Goal: Register for event/course

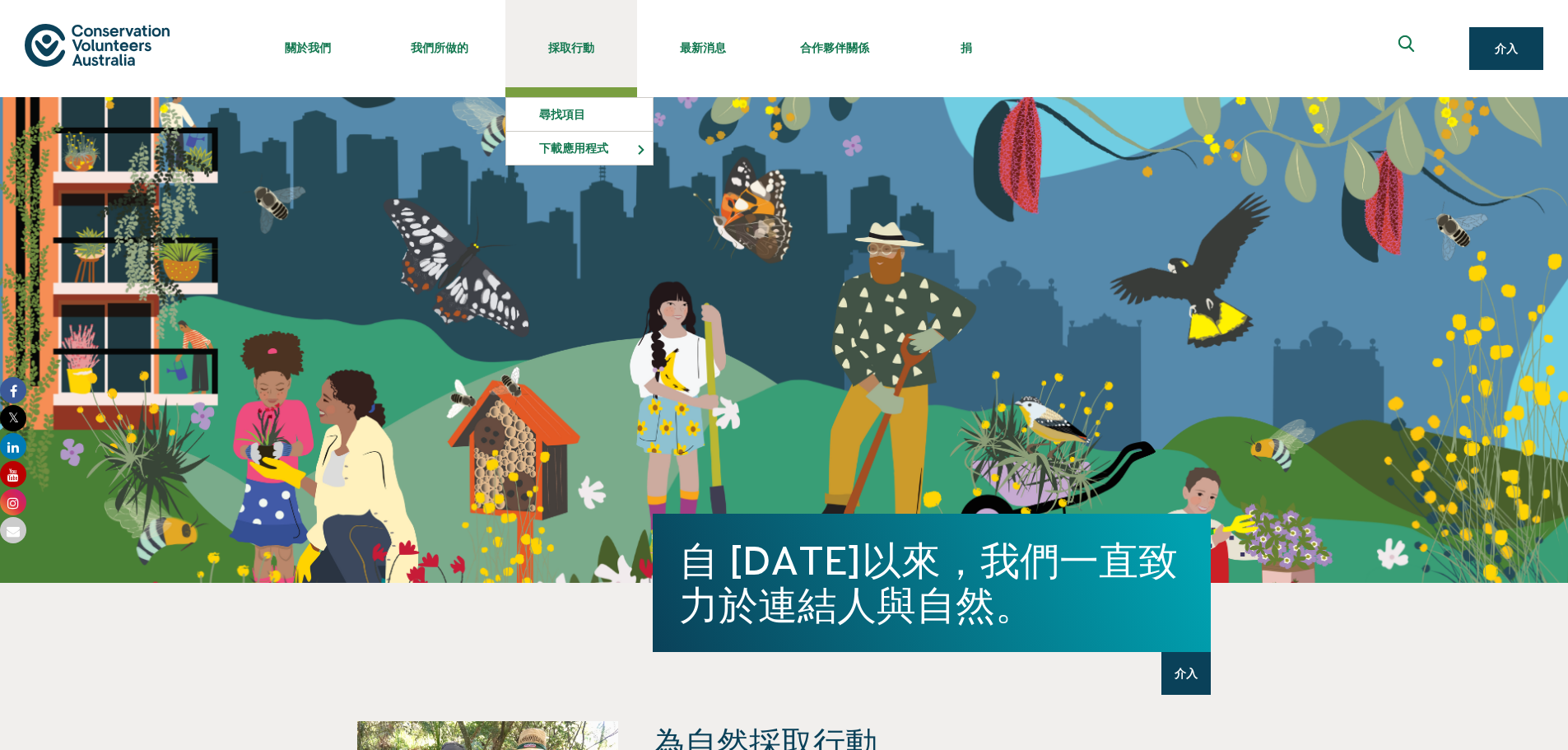
click at [582, 50] on font "採取行動" at bounding box center [571, 48] width 46 height 13
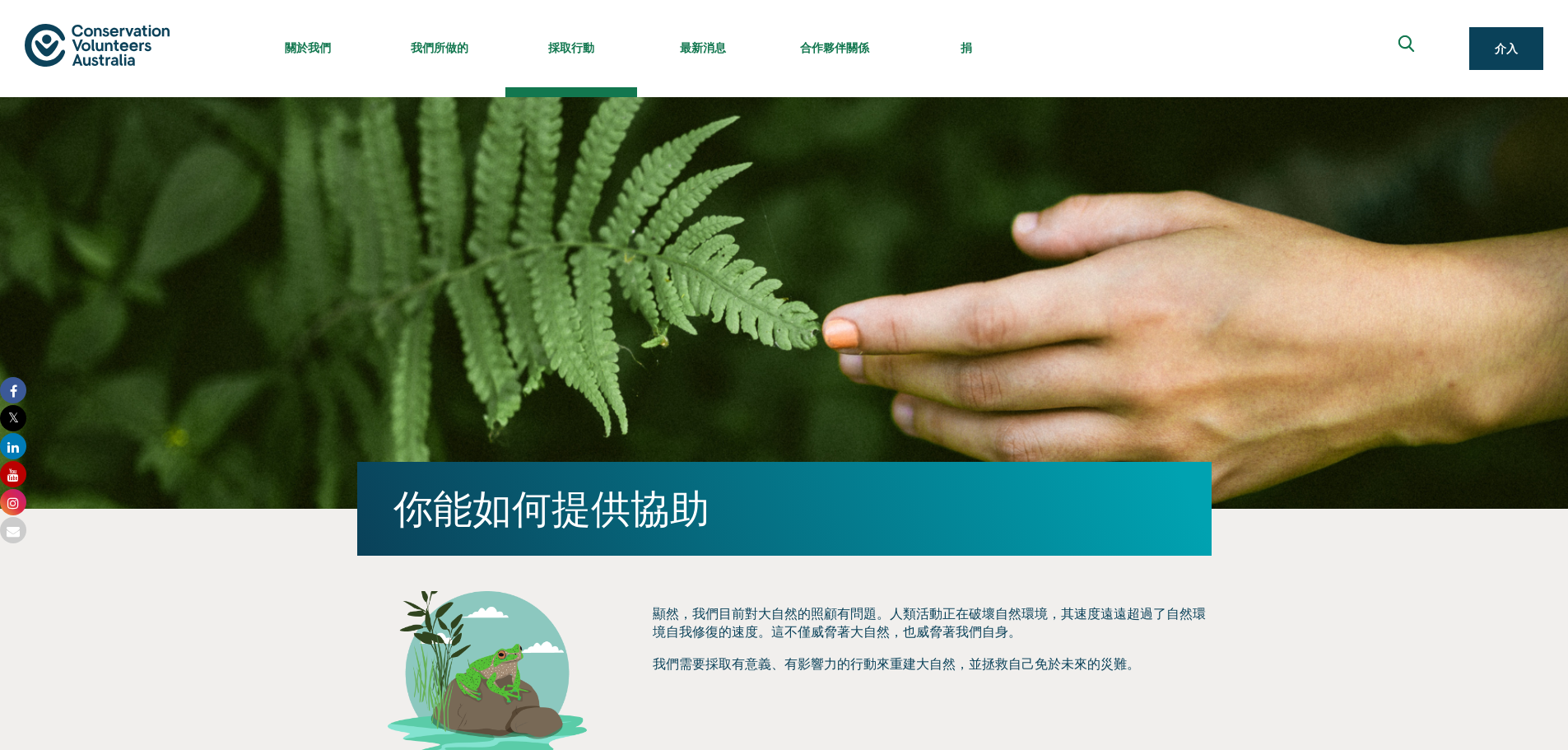
scroll to position [672, 0]
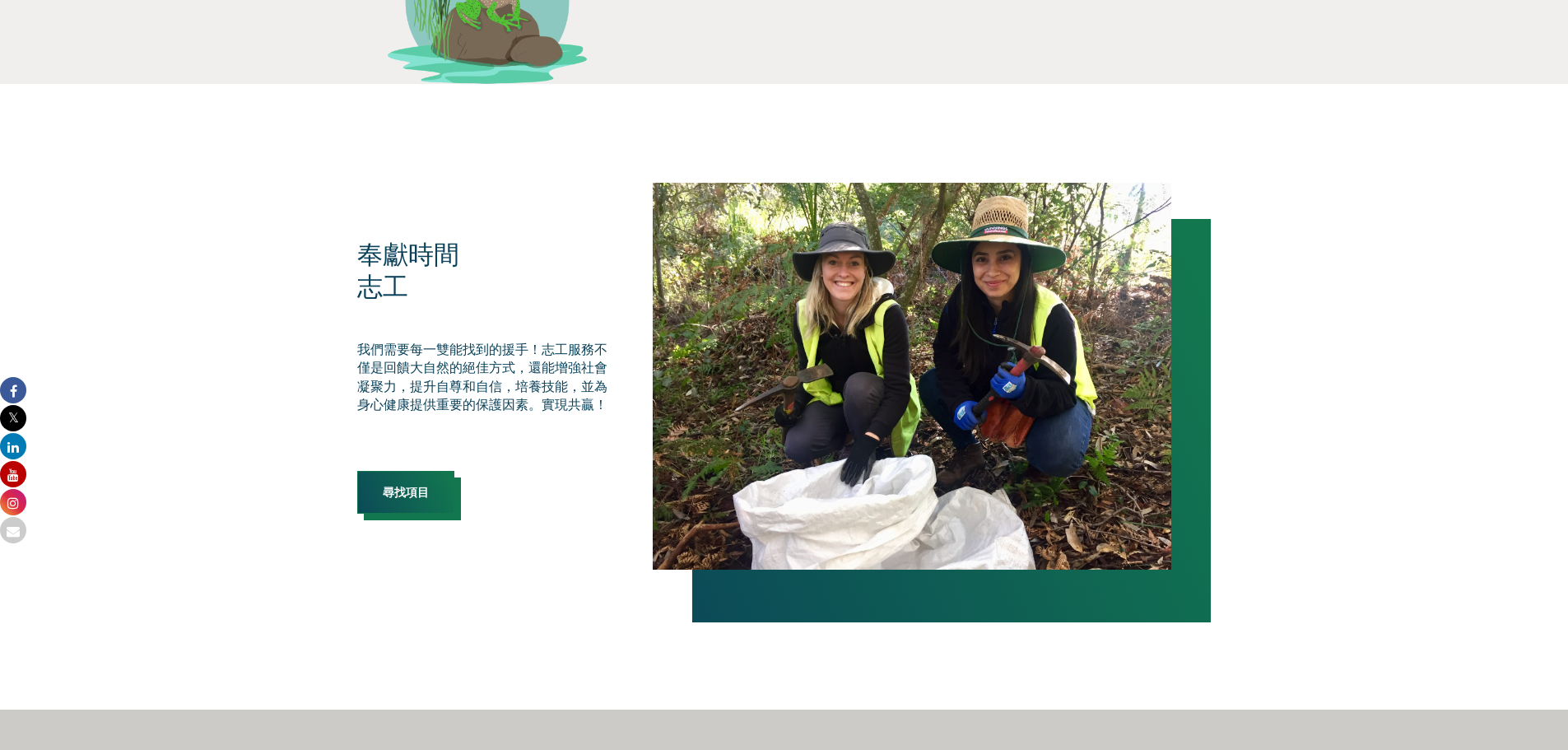
click at [377, 497] on link "尋找項目" at bounding box center [405, 492] width 97 height 43
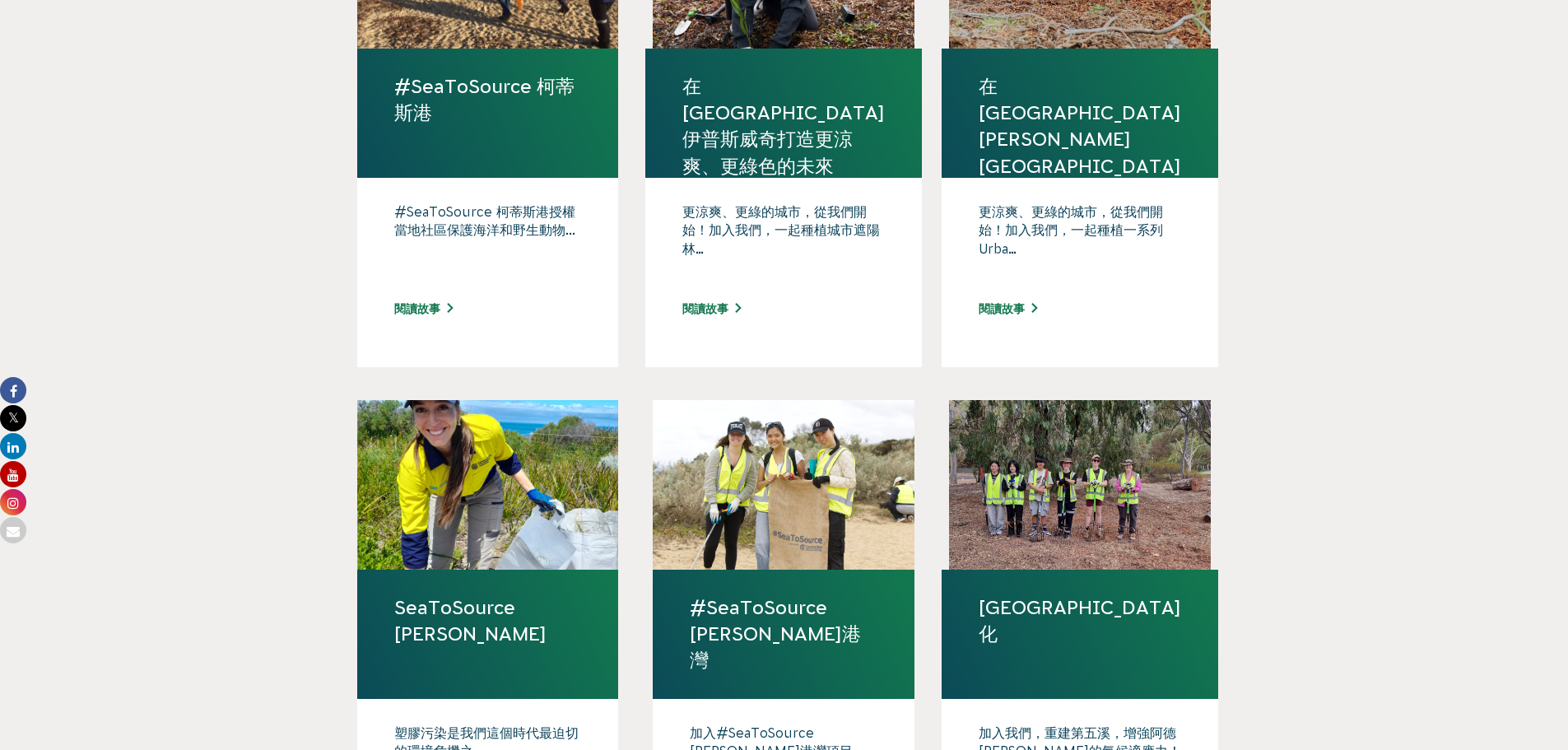
scroll to position [659, 0]
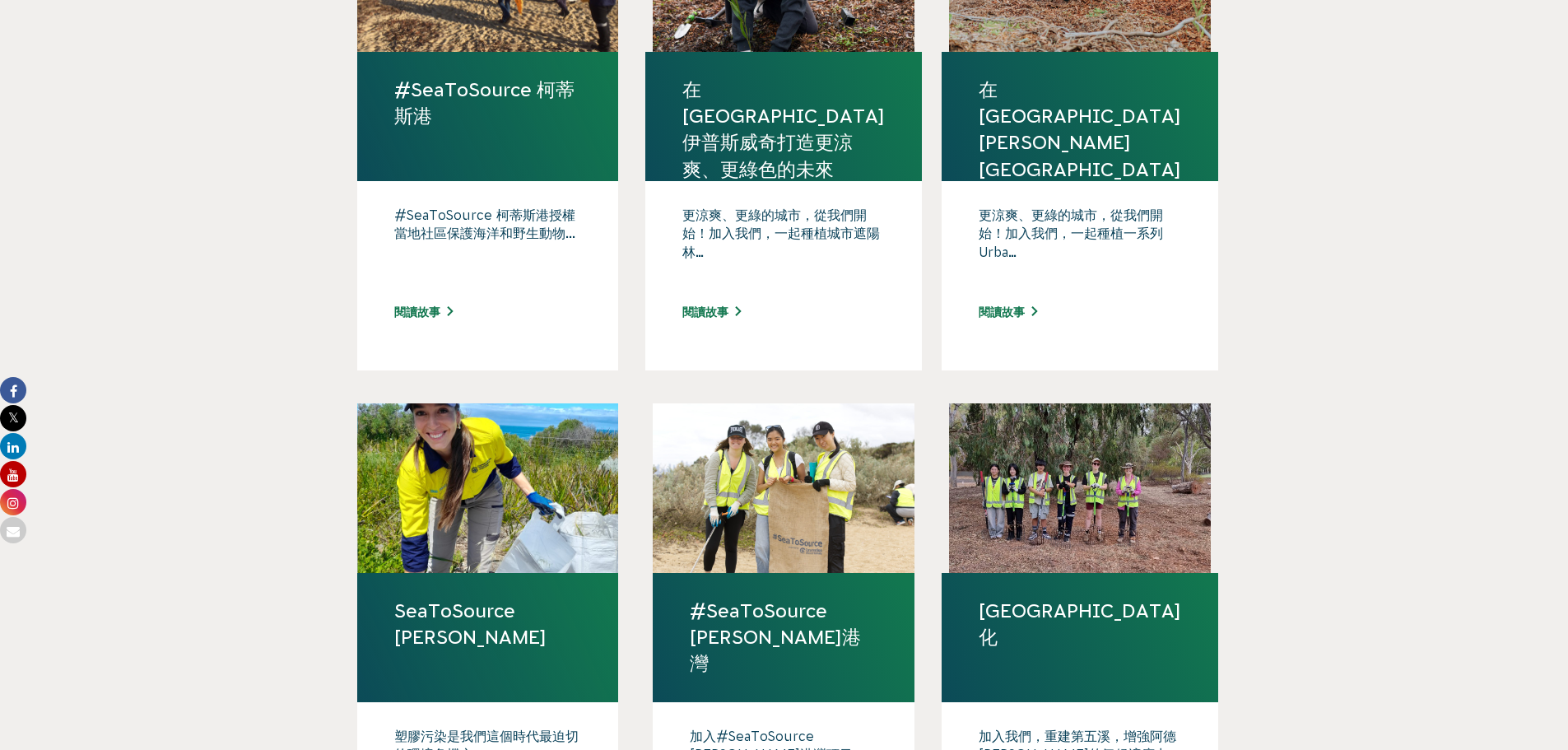
click at [784, 102] on link "在[GEOGRAPHIC_DATA]伊普斯威奇打造更涼爽、更綠色的未來" at bounding box center [784, 129] width 202 height 106
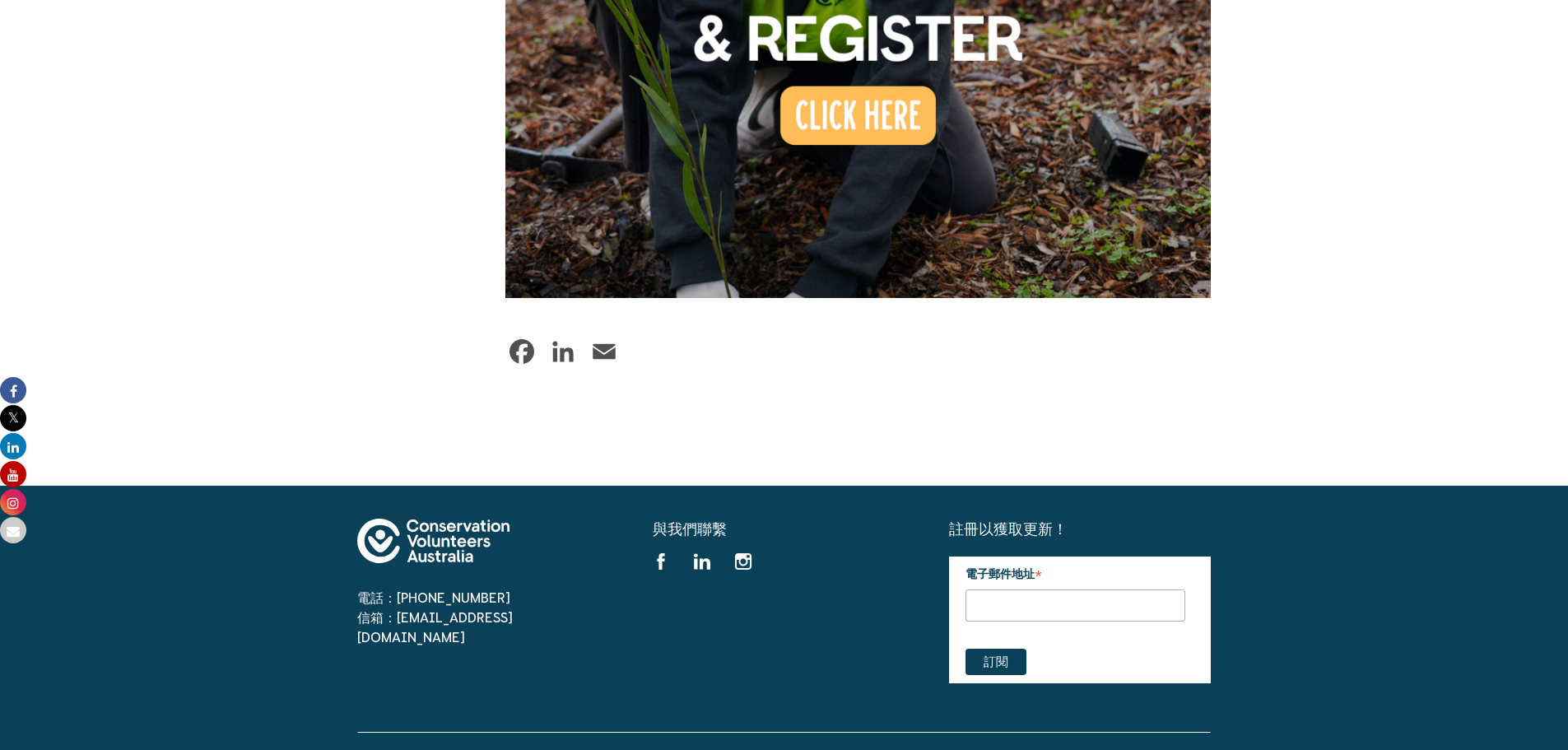
scroll to position [1248, 0]
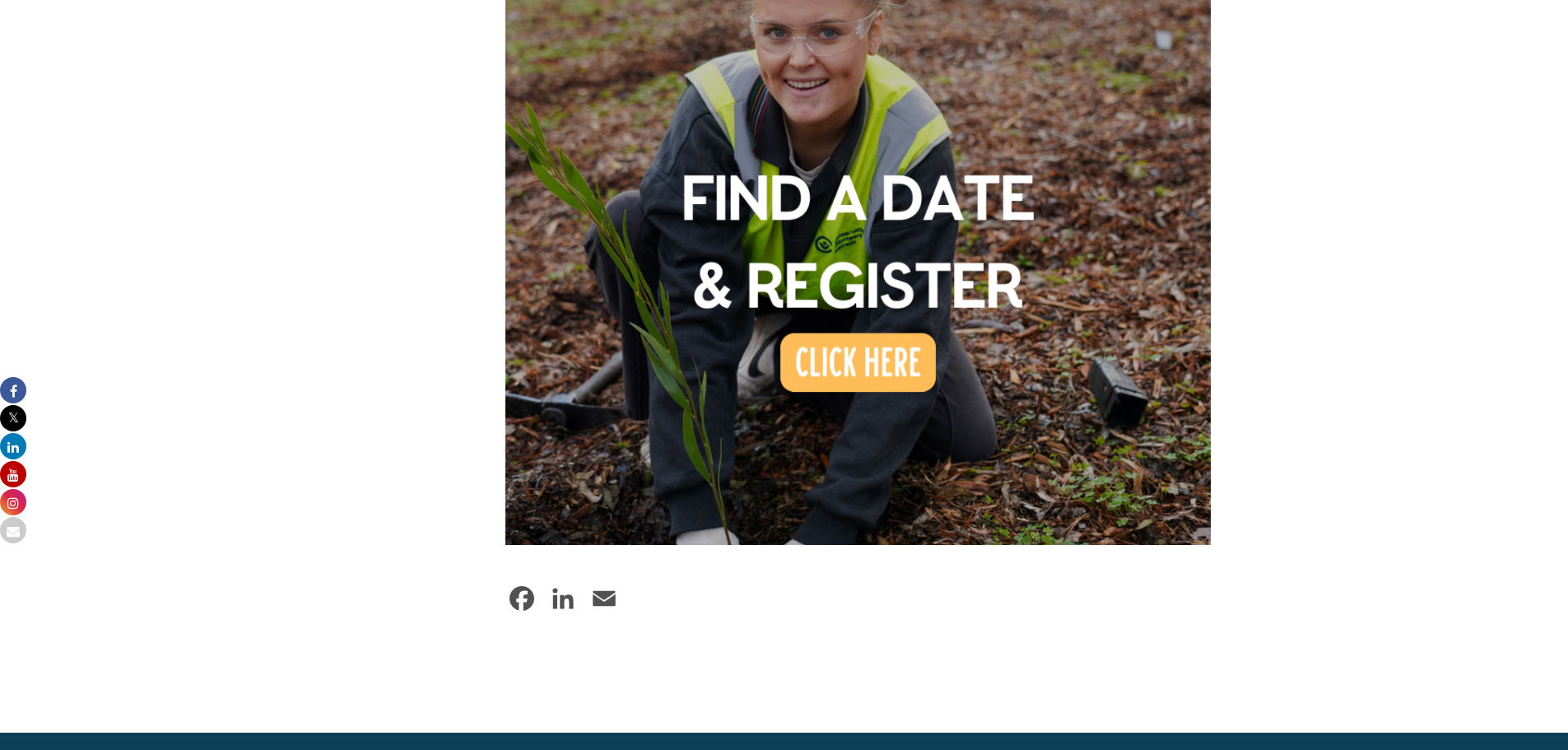
click at [838, 331] on img at bounding box center [858, 192] width 706 height 707
